Goal: Task Accomplishment & Management: Manage account settings

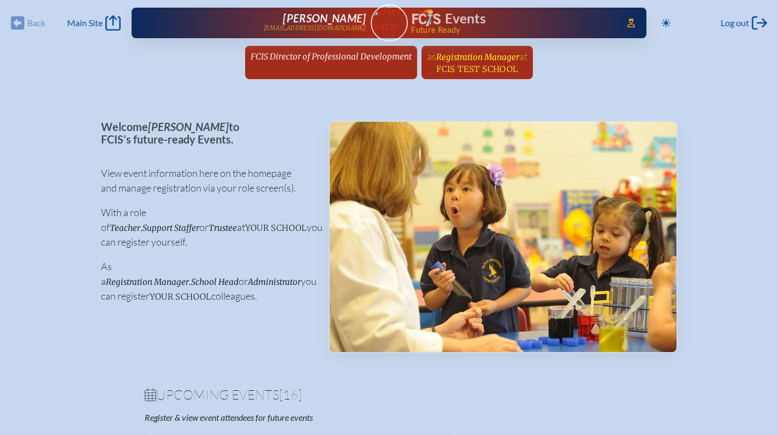
click at [453, 65] on span "FCIS Test School" at bounding box center [476, 69] width 81 height 10
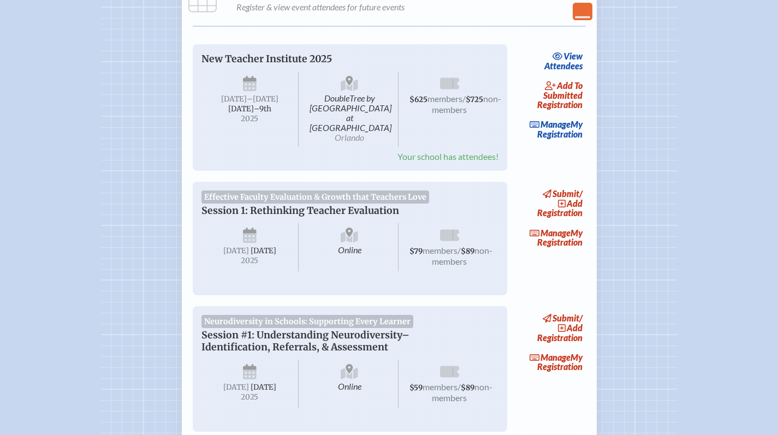
scroll to position [160, 0]
click at [555, 98] on span "add to submitted" at bounding box center [562, 90] width 39 height 20
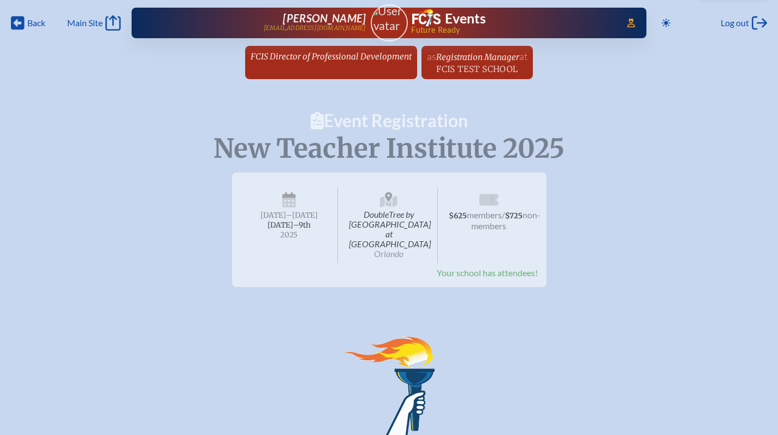
click at [384, 20] on img at bounding box center [389, 18] width 46 height 29
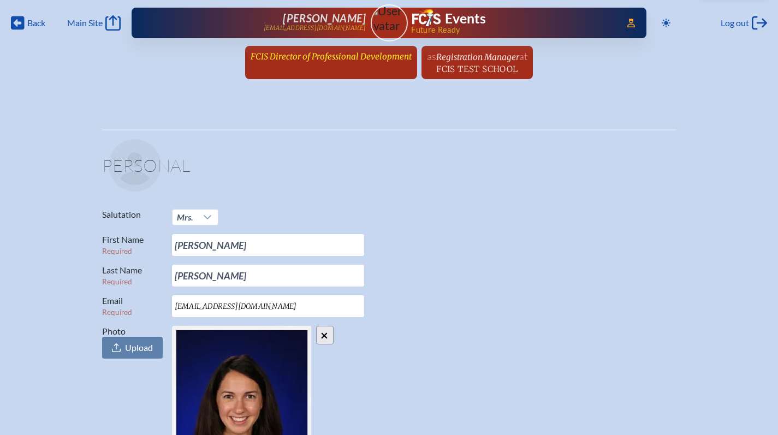
click at [352, 58] on span "FCIS Director of Professional Development" at bounding box center [331, 56] width 161 height 10
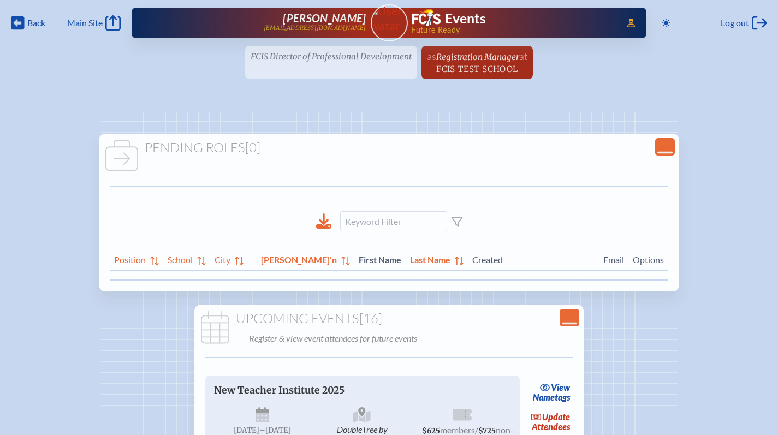
click at [329, 59] on ul "FCIS Director of Professional Development since December 1st, 2018 as Registrat…" at bounding box center [389, 66] width 778 height 40
click at [468, 64] on span "FCIS Test School" at bounding box center [476, 69] width 81 height 10
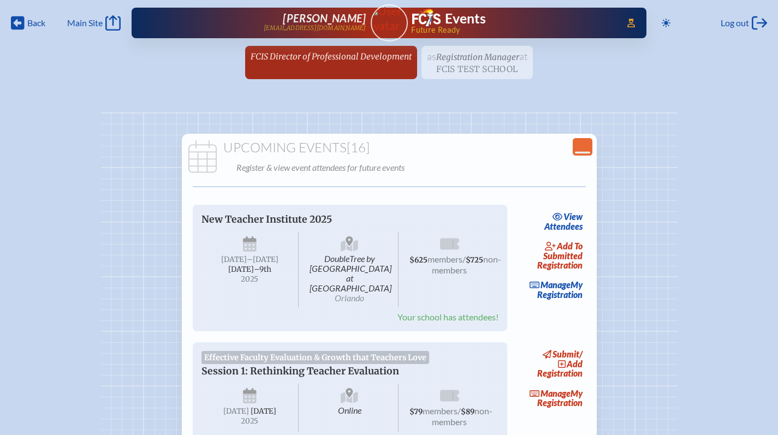
click at [498, 73] on ul "FCIS Director of Professional Development since December 1st, 2018 as Registrat…" at bounding box center [389, 66] width 778 height 40
click at [347, 58] on span "FCIS Director of Professional Development" at bounding box center [331, 56] width 161 height 10
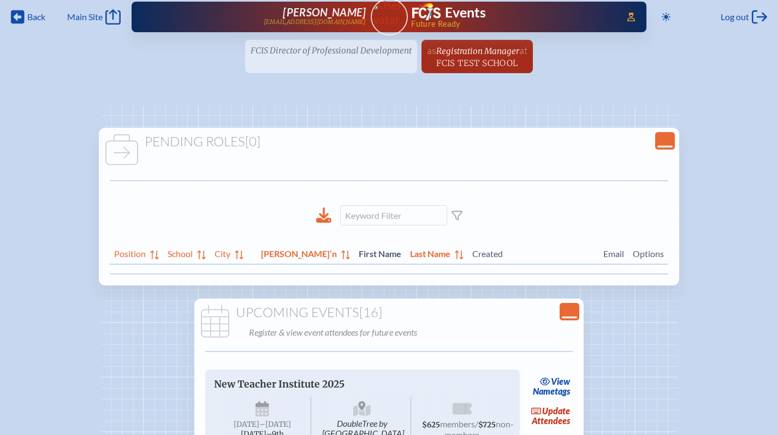
scroll to position [7, 0]
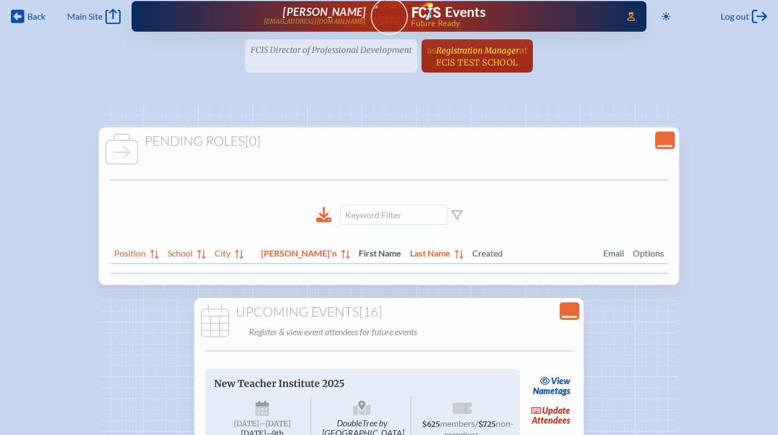
click at [487, 48] on span "Registration Manager" at bounding box center [477, 50] width 83 height 10
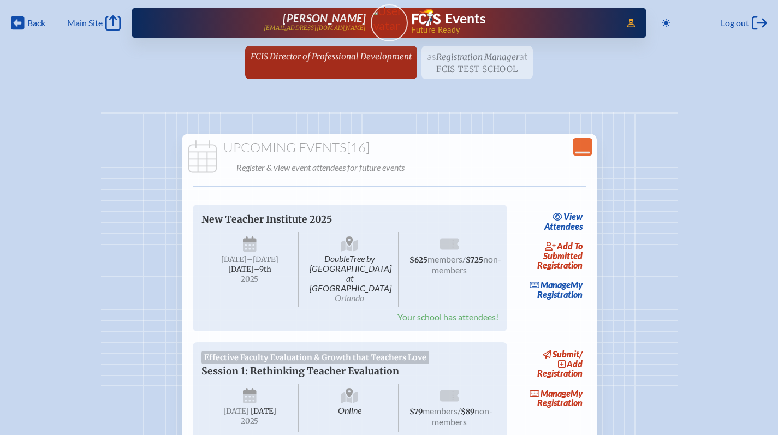
click at [478, 61] on ul "FCIS Director of Professional Development since December 1st, 2018 as Registrat…" at bounding box center [389, 66] width 778 height 40
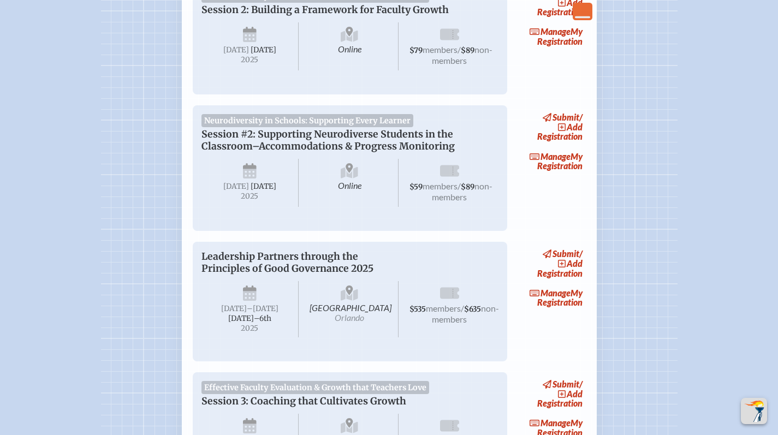
scroll to position [951, 0]
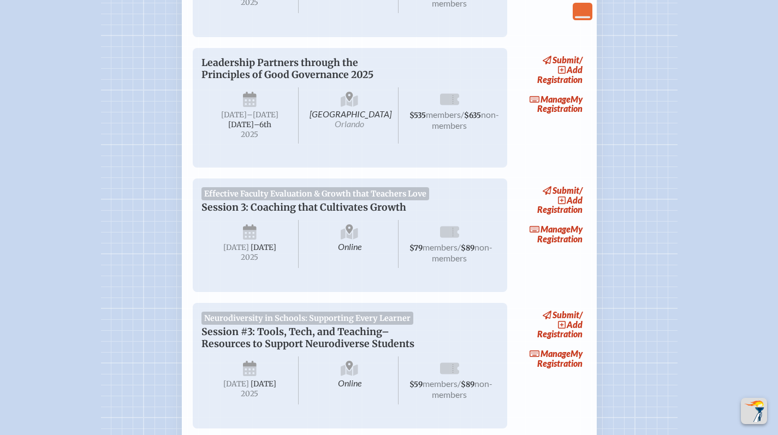
click at [266, 81] on p "Leadership Partners through the Principles of Good Governance 2025" at bounding box center [338, 69] width 275 height 24
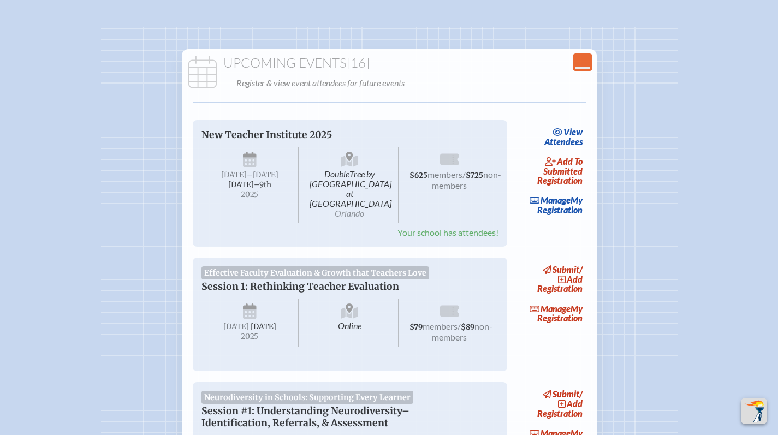
scroll to position [0, 0]
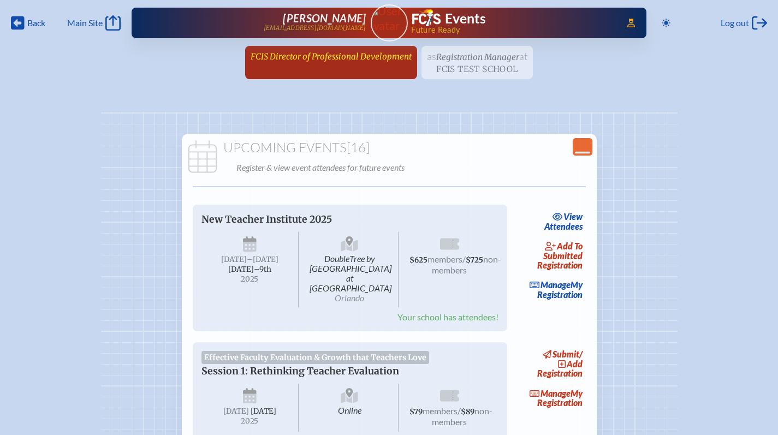
click at [330, 53] on span "FCIS Director of Professional Development" at bounding box center [331, 56] width 161 height 10
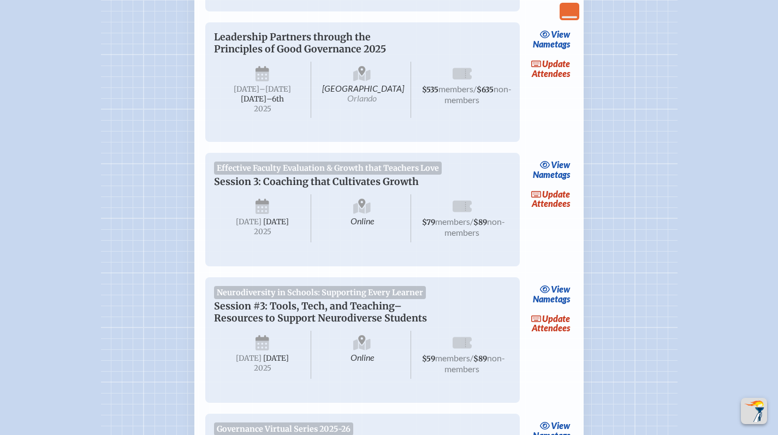
scroll to position [1145, 0]
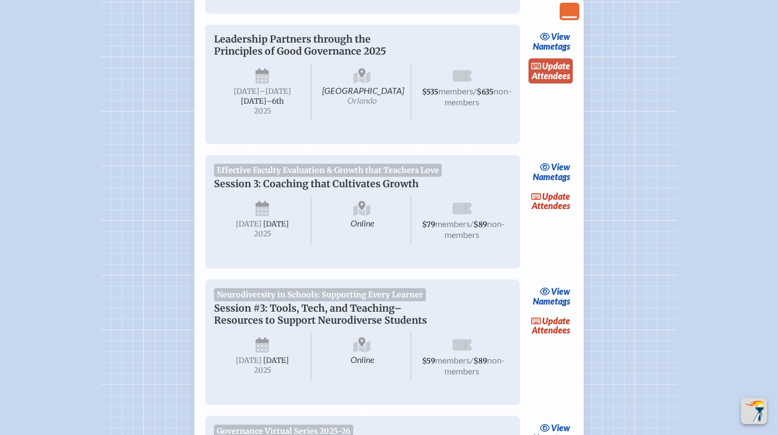
click at [557, 71] on span "update" at bounding box center [556, 66] width 28 height 10
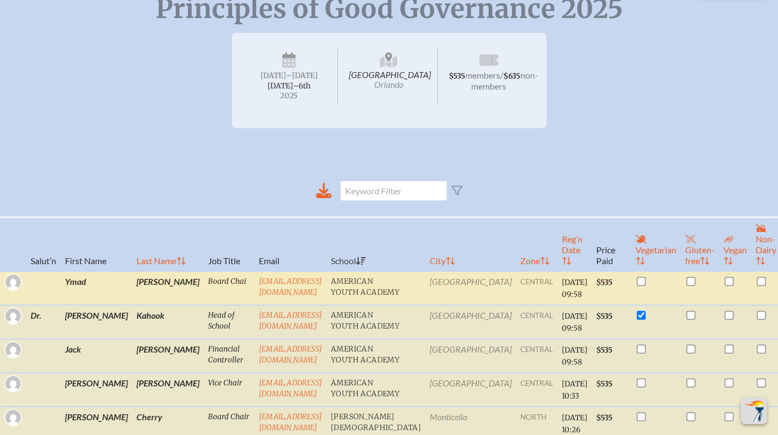
scroll to position [270, 0]
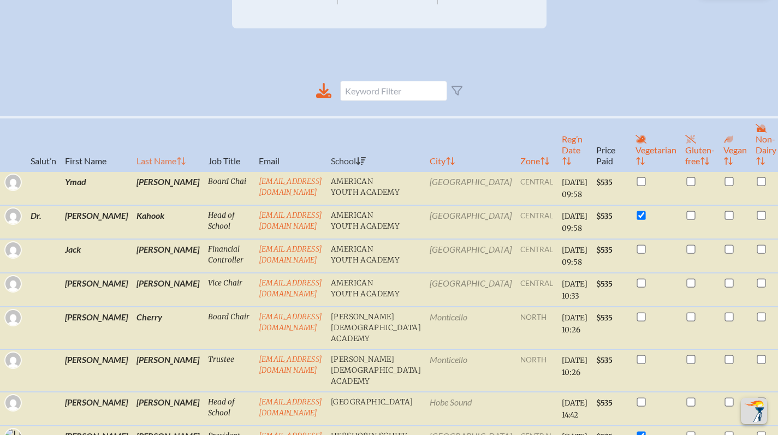
click at [132, 160] on th "Last Name" at bounding box center [168, 144] width 72 height 54
checkbox input "true"
checkbox input "false"
checkbox input "true"
checkbox input "false"
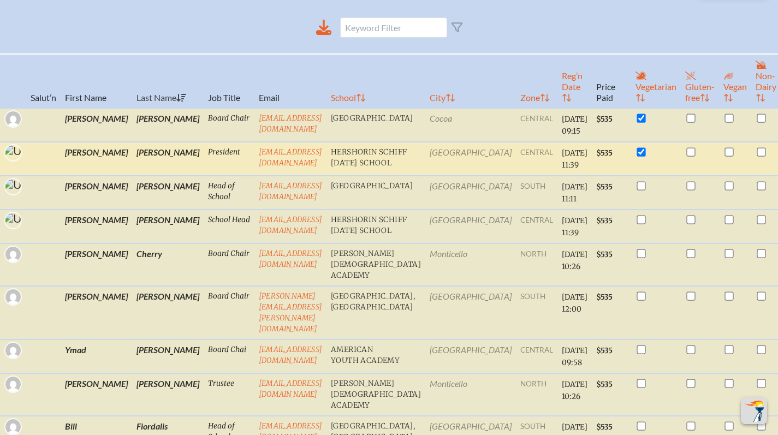
scroll to position [331, 0]
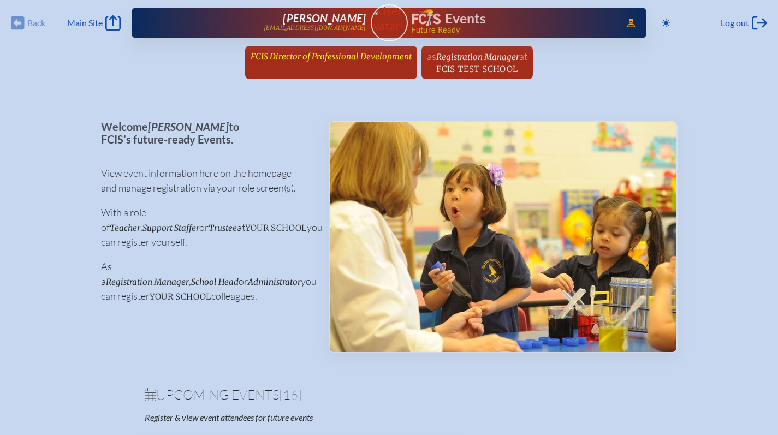
click at [317, 49] on link "FCIS Director of Professional Development since [DATE]" at bounding box center [331, 56] width 170 height 21
